Goal: Task Accomplishment & Management: Use online tool/utility

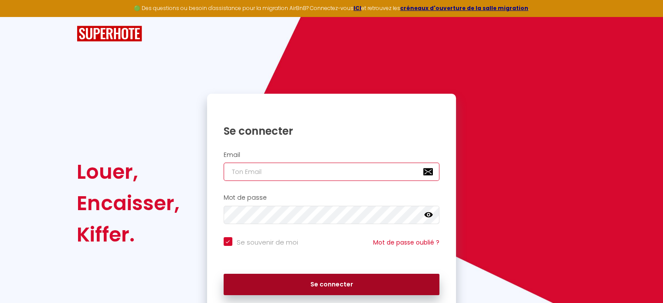
type input "[EMAIL_ADDRESS][DOMAIN_NAME]"
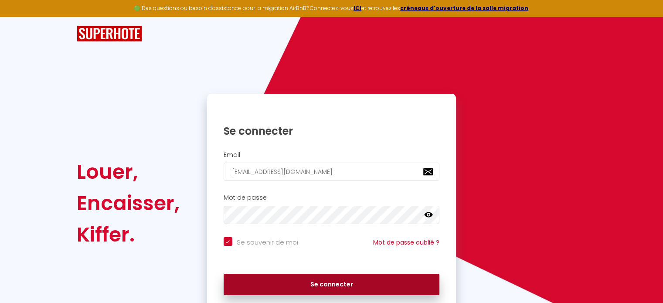
click at [329, 285] on button "Se connecter" at bounding box center [331, 285] width 216 height 22
checkbox input "true"
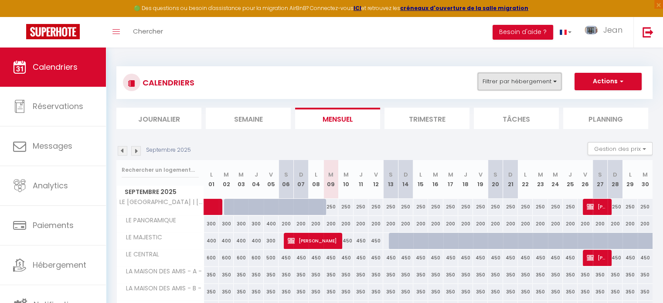
click at [554, 83] on button "Filtrer par hébergement" at bounding box center [519, 81] width 84 height 17
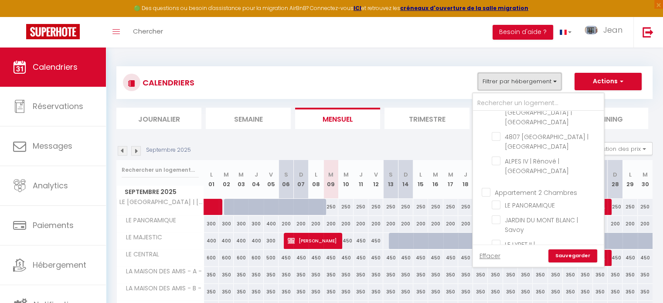
scroll to position [138, 0]
click at [495, 199] on input "LE PANORAMIQUE" at bounding box center [545, 203] width 109 height 9
checkbox input "true"
checkbox input "false"
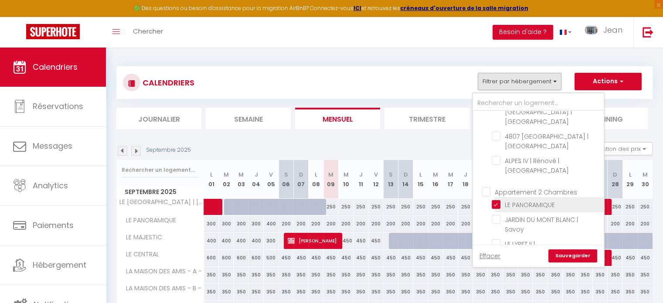
checkbox input "false"
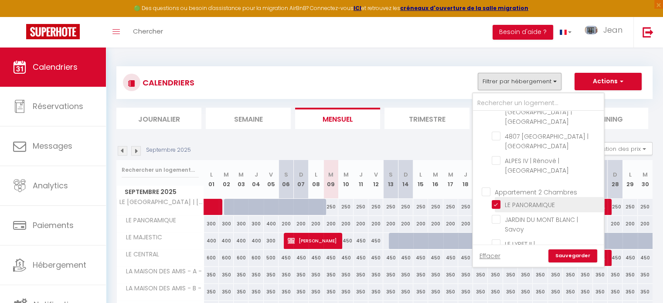
checkbox input "false"
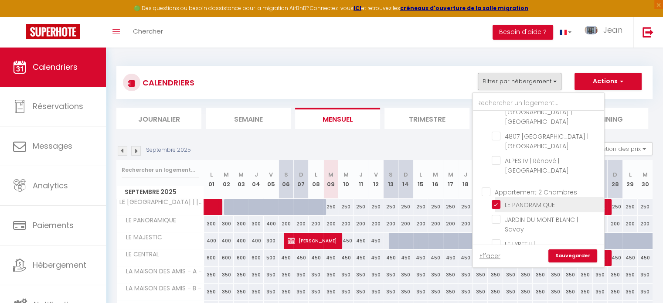
checkbox input "false"
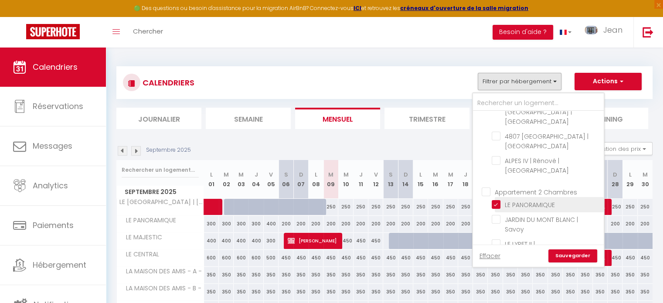
checkbox input "false"
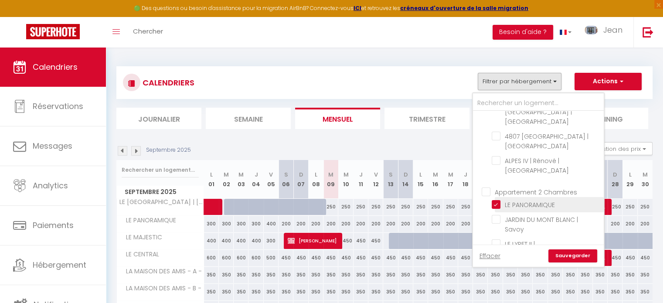
checkbox input "false"
click at [570, 256] on link "Sauvegarder" at bounding box center [572, 255] width 49 height 13
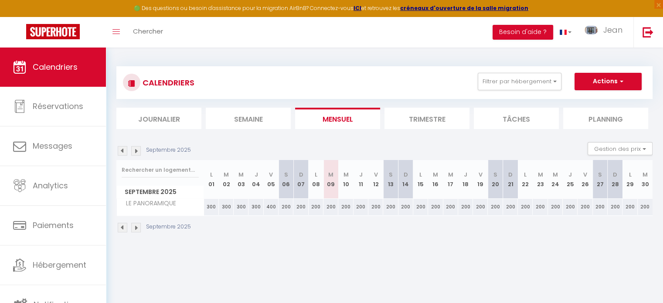
click at [138, 153] on img at bounding box center [136, 151] width 10 height 10
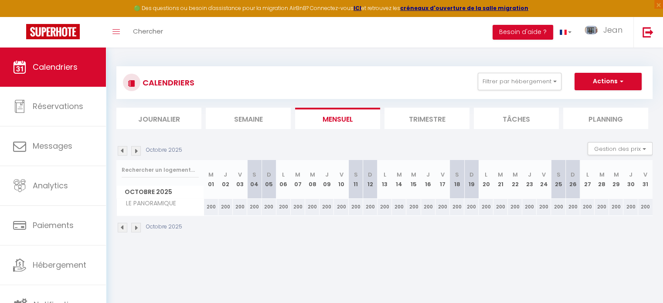
click at [138, 153] on img at bounding box center [136, 151] width 10 height 10
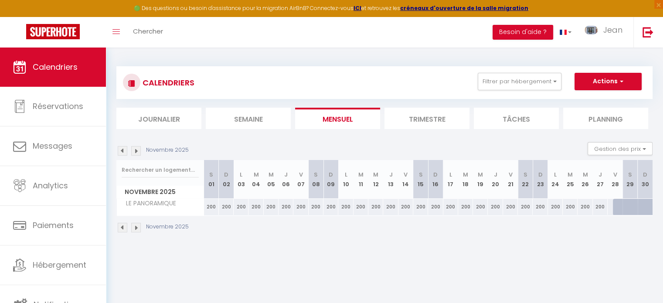
click at [138, 153] on img at bounding box center [136, 151] width 10 height 10
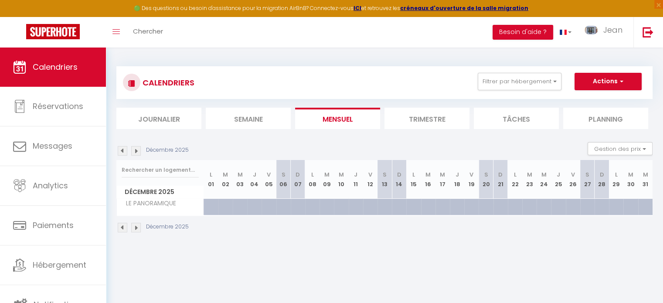
click at [138, 153] on img at bounding box center [136, 151] width 10 height 10
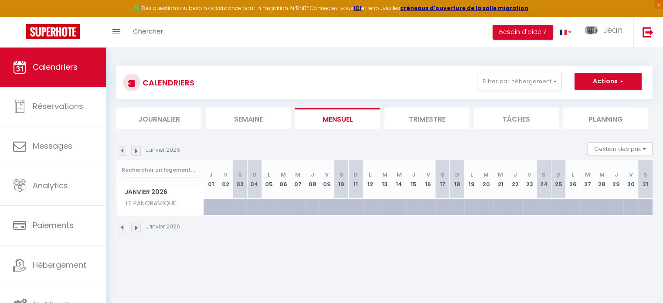
click at [138, 153] on img at bounding box center [136, 151] width 10 height 10
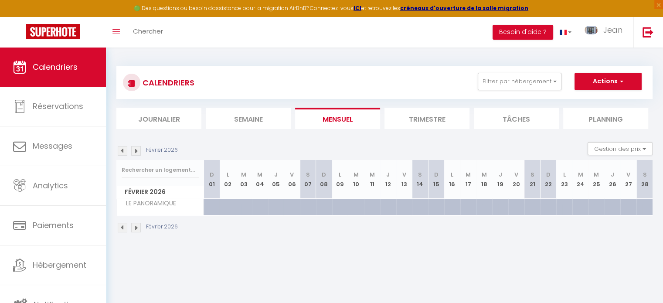
click at [127, 151] on img at bounding box center [123, 151] width 10 height 10
